Goal: Information Seeking & Learning: Learn about a topic

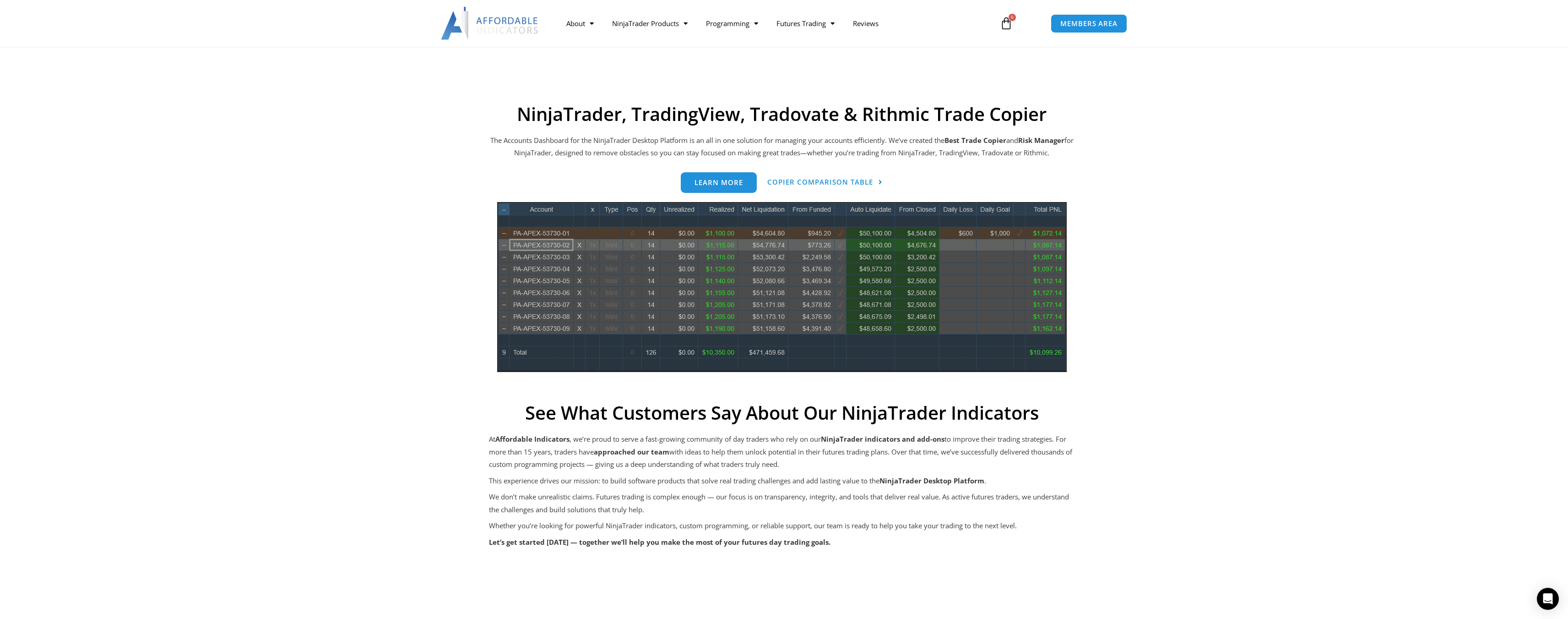
scroll to position [321, 0]
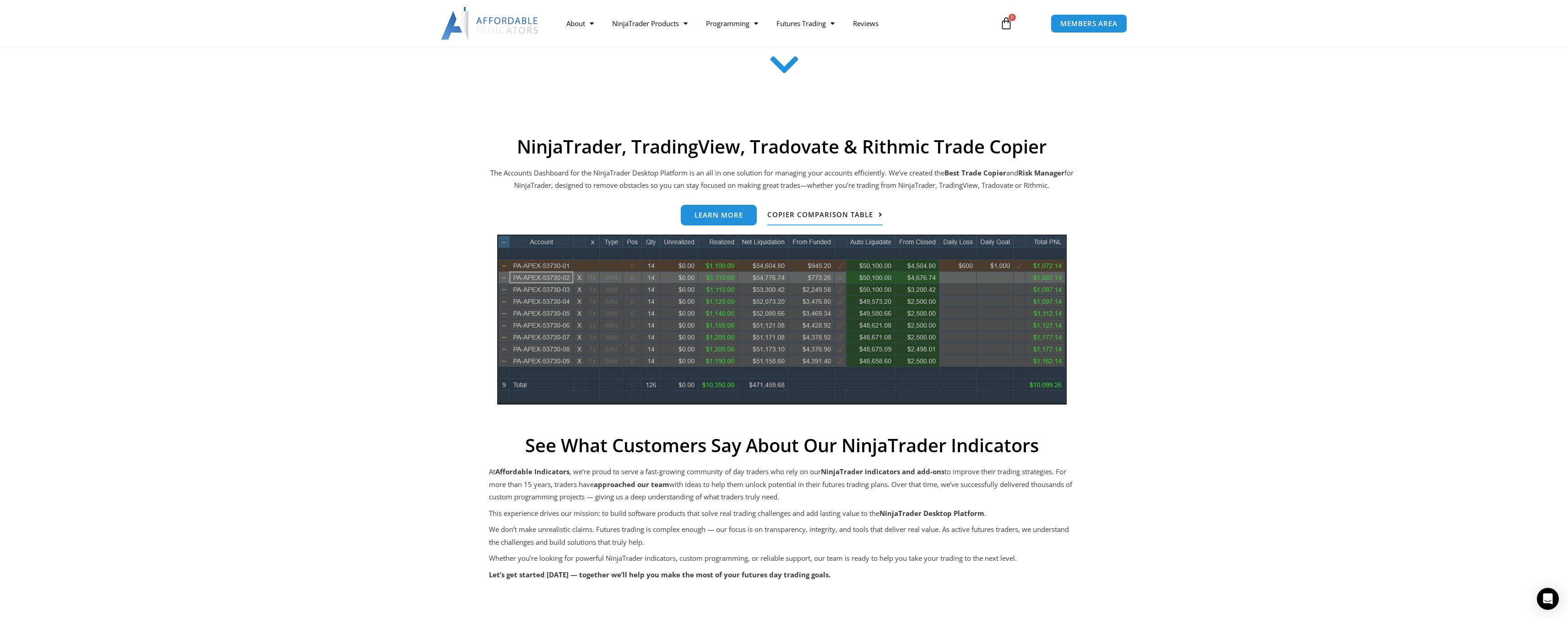
click at [847, 223] on link "Copier Comparison Table" at bounding box center [825, 215] width 115 height 21
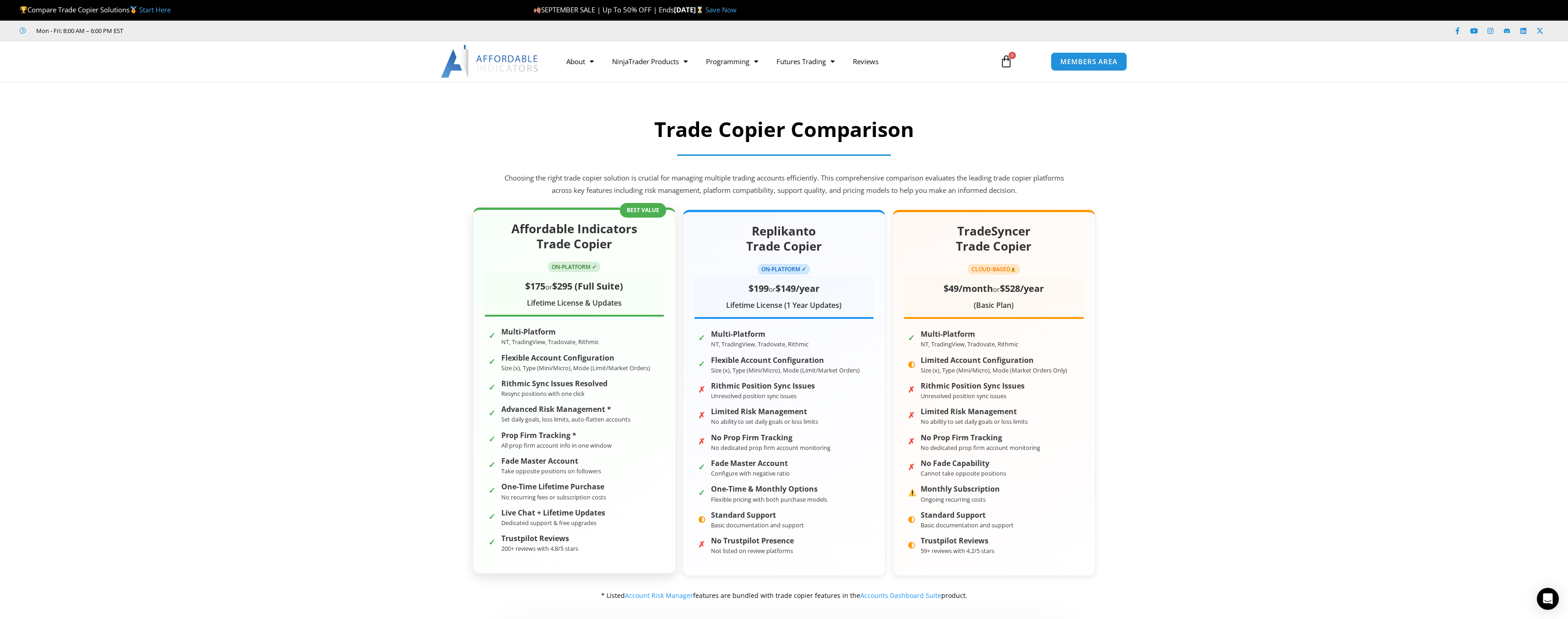
click at [585, 350] on ul "✓ Multi-Platform NT, TradingView, Tradovate, Rithmic ✓ Flexible Account Configu…" at bounding box center [574, 440] width 179 height 229
click at [588, 257] on div "Affordable Indicators Trade Copier ON-PLATFORM ✓ $175 or $295 (Full Suite) Life…" at bounding box center [574, 269] width 179 height 95
click at [647, 115] on link "Trade Copier" at bounding box center [650, 113] width 94 height 16
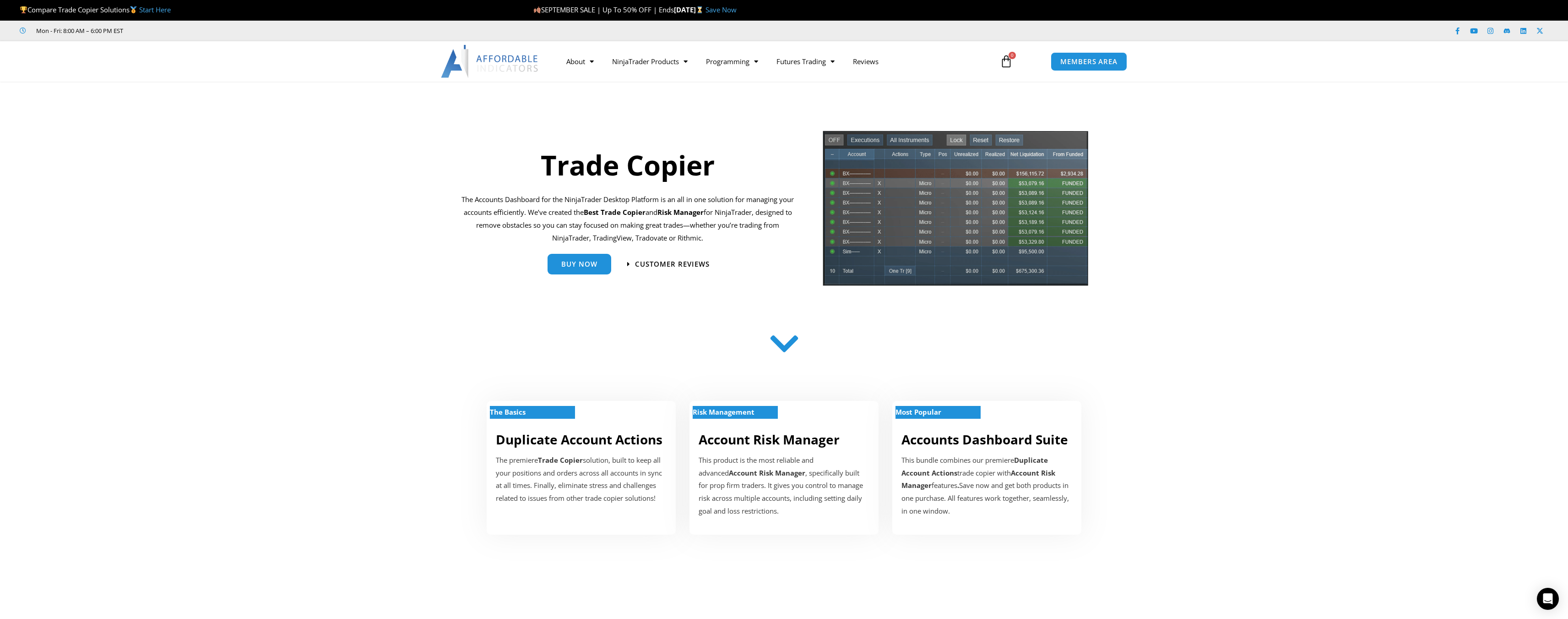
drag, startPoint x: 763, startPoint y: 453, endPoint x: 779, endPoint y: 386, distance: 68.9
click at [779, 386] on div "The Basics Duplicate Account Actions The premiere Trade Copier solution, built …" at bounding box center [784, 459] width 618 height 180
click at [813, 351] on div at bounding box center [784, 346] width 563 height 37
click at [567, 469] on p "The premiere Trade Copier solution, built to keep all your positions and orders…" at bounding box center [581, 479] width 171 height 51
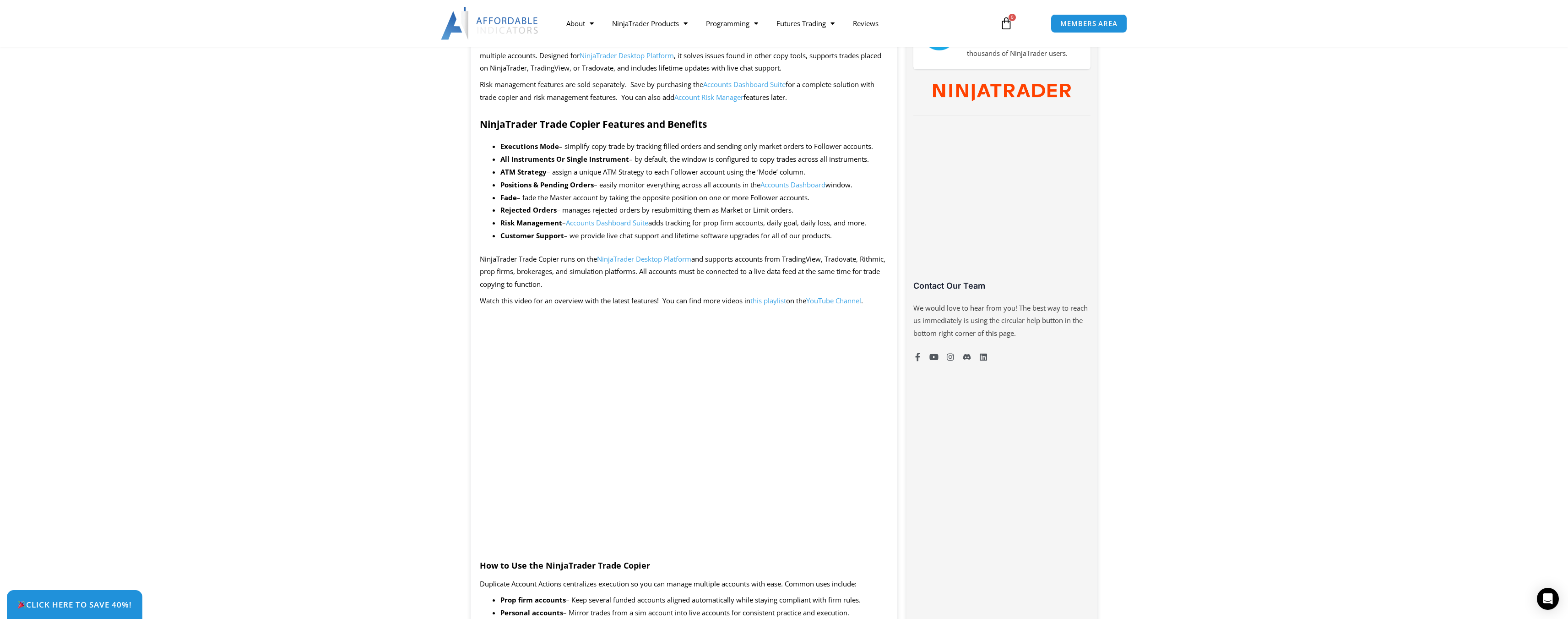
scroll to position [596, 0]
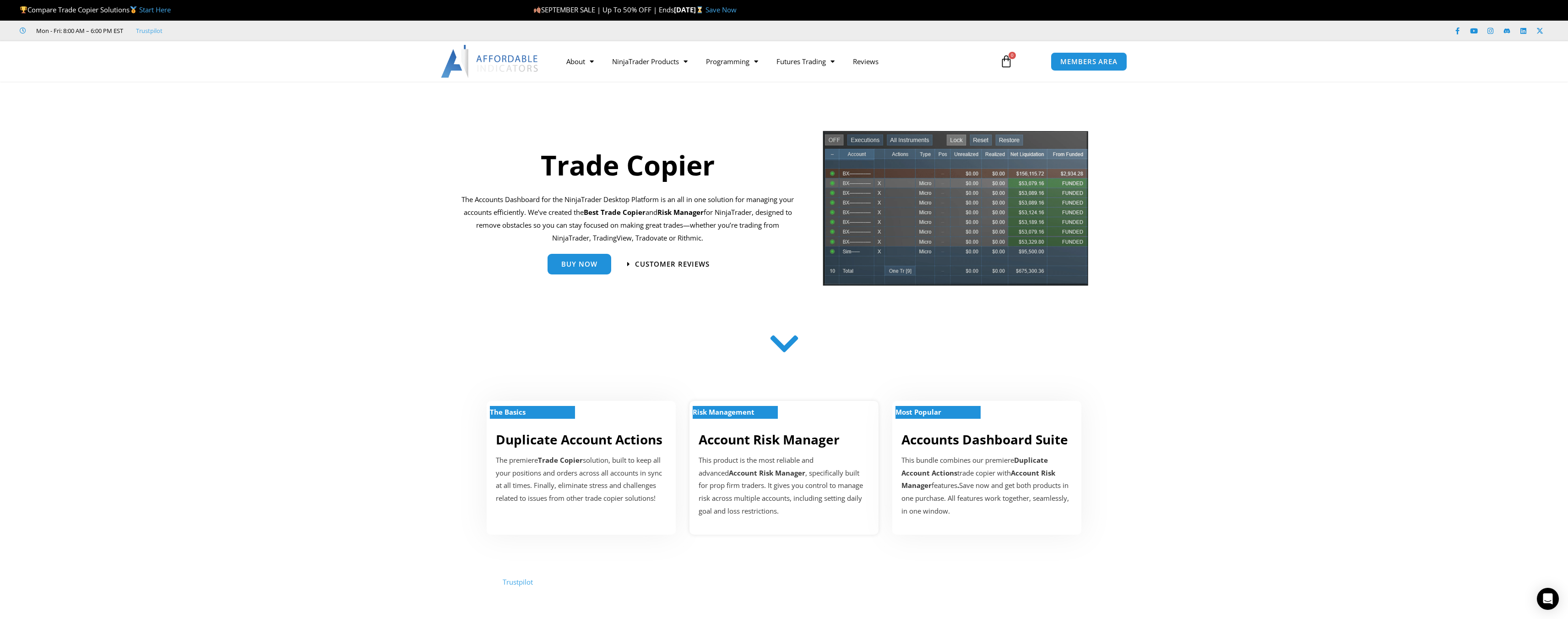
click at [791, 465] on p "This product is the most reliable and advanced Account Risk Manager , specifica…" at bounding box center [784, 486] width 171 height 64
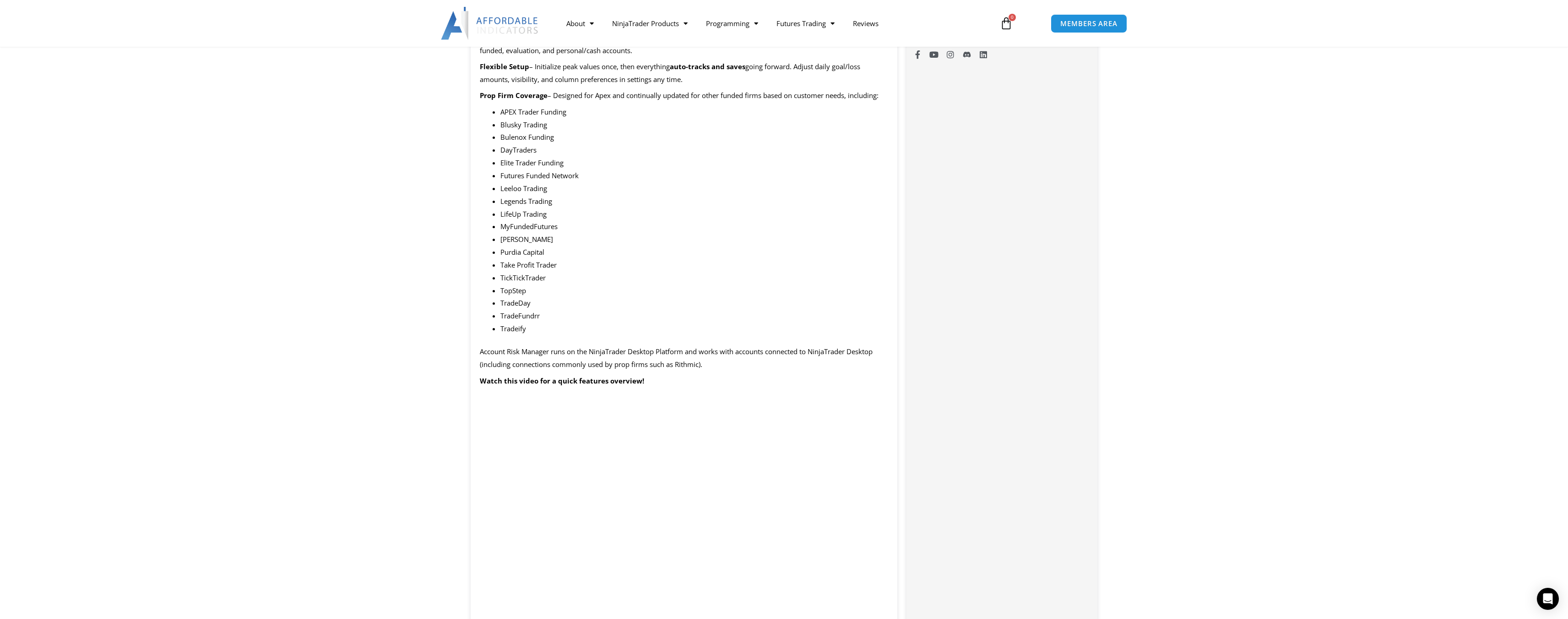
scroll to position [1008, 0]
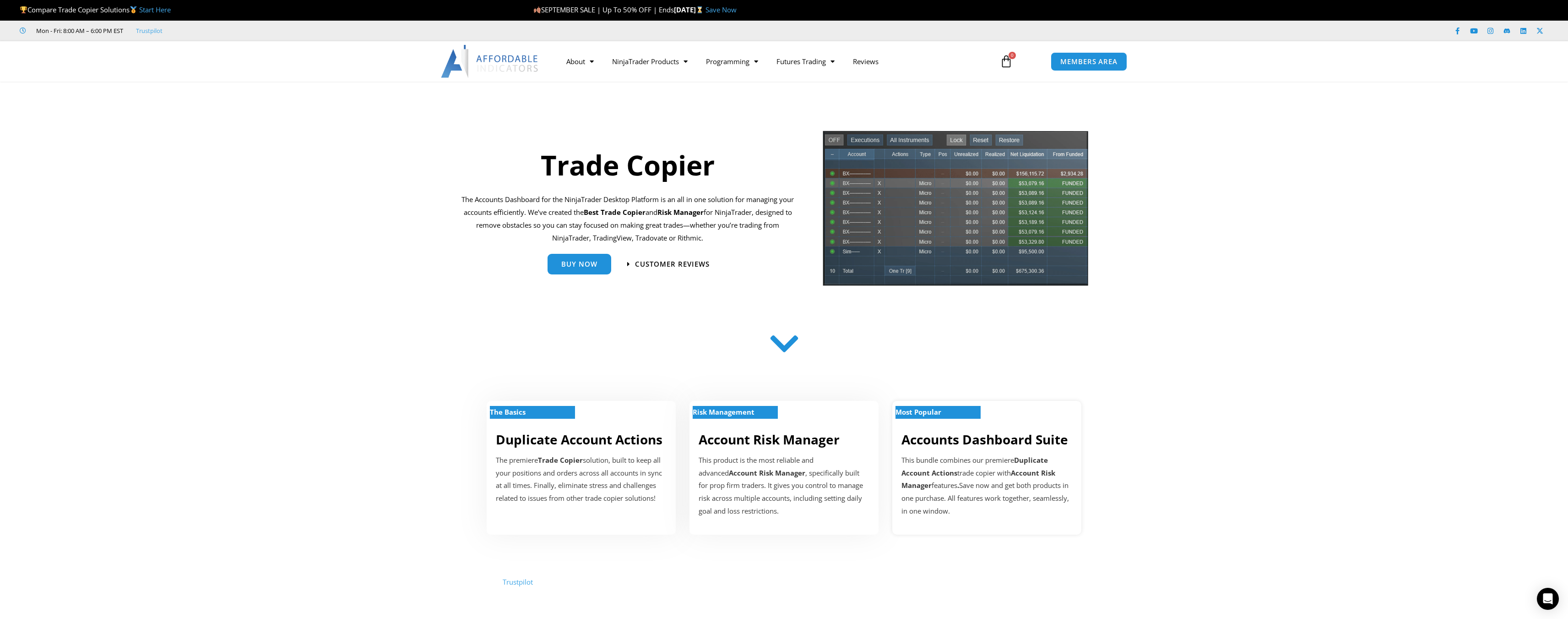
click at [986, 450] on div "Most Popular Accounts Dashboard Suite This bundle combines our premiere Duplica…" at bounding box center [987, 468] width 189 height 134
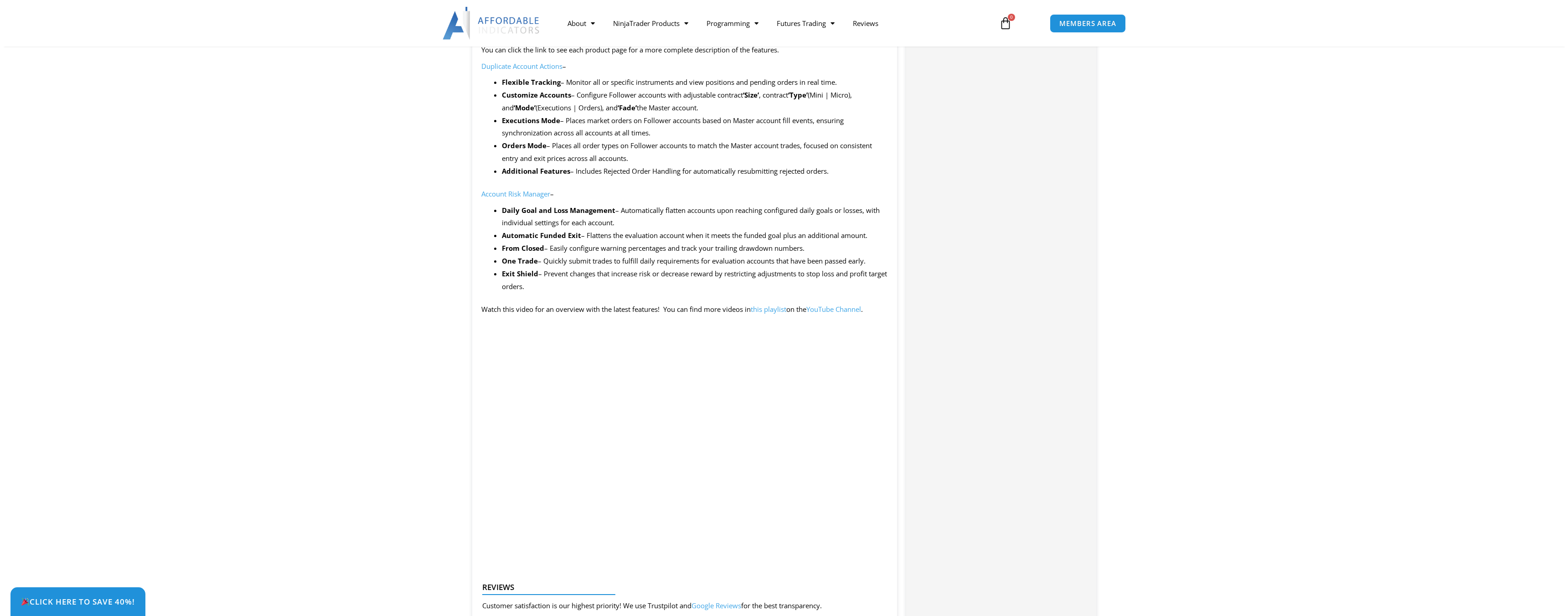
scroll to position [775, 0]
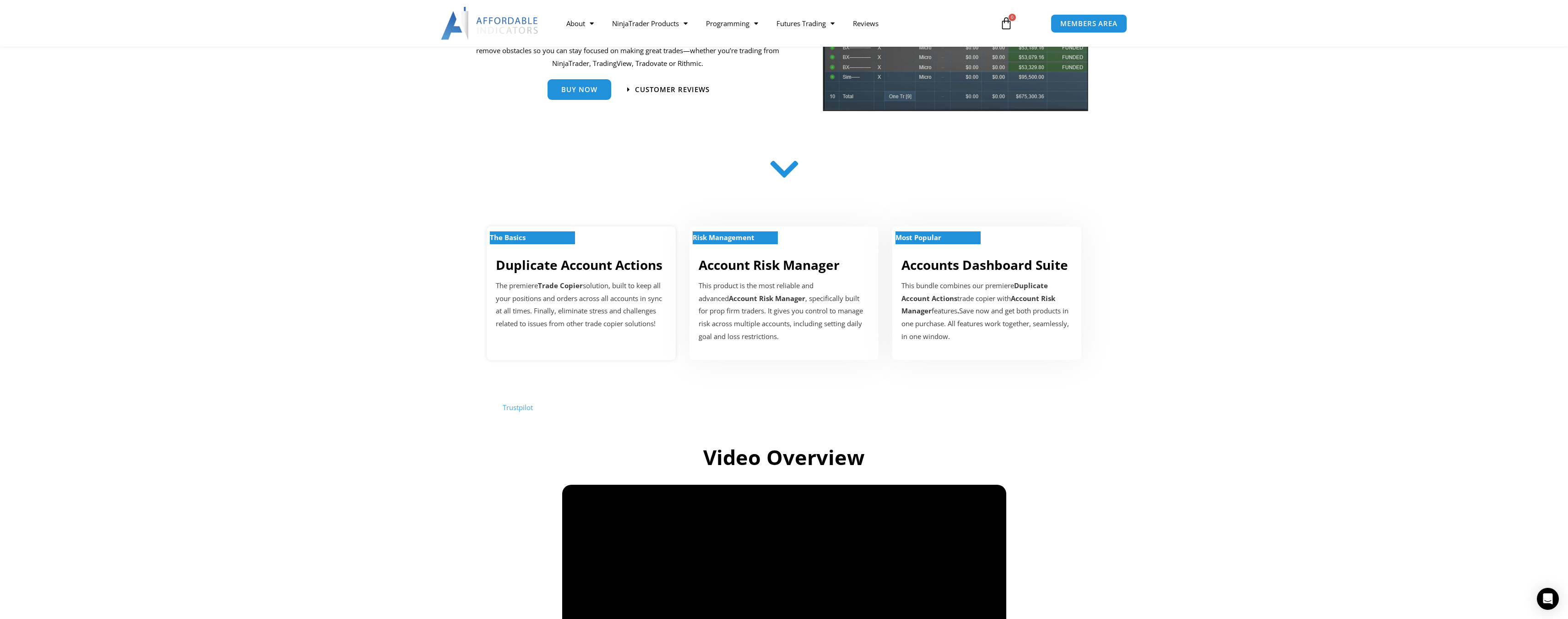
scroll to position [183, 0]
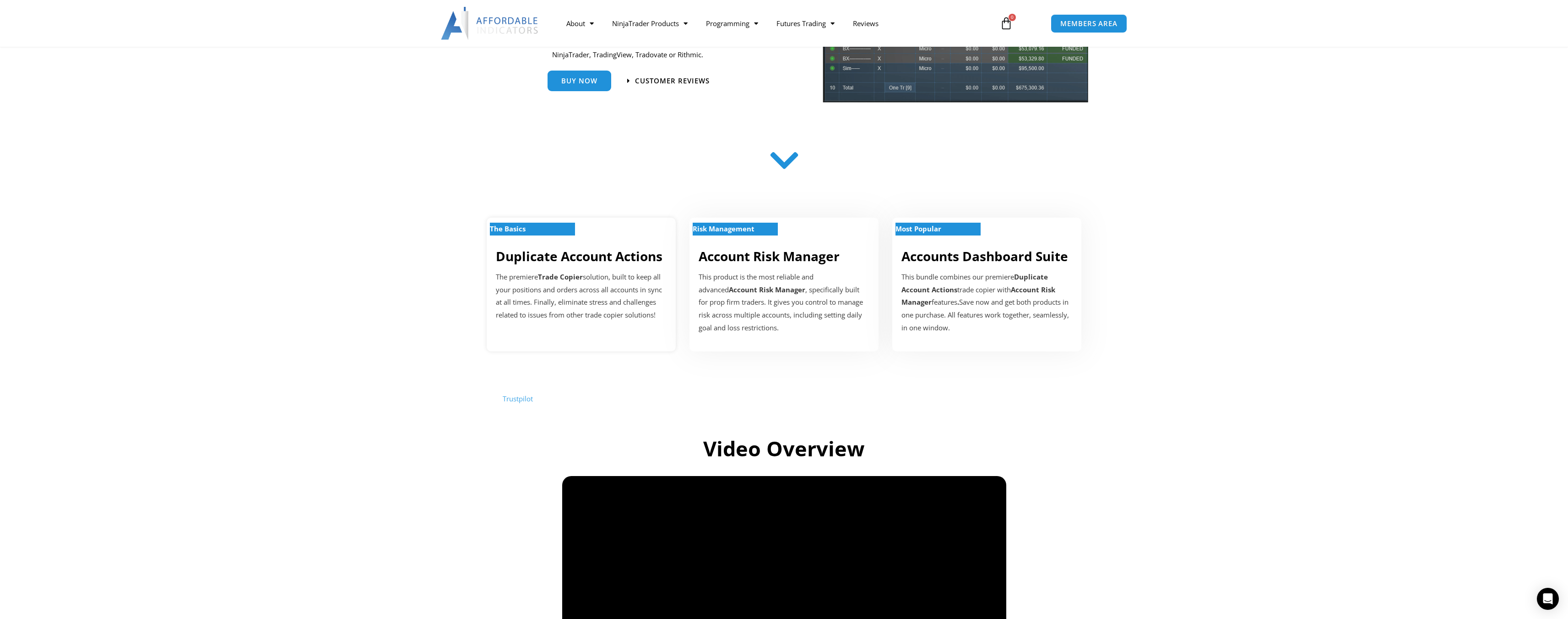
click at [611, 281] on p "The premiere Trade Copier solution, built to keep all your positions and orders…" at bounding box center [581, 296] width 171 height 51
